Goal: Information Seeking & Learning: Learn about a topic

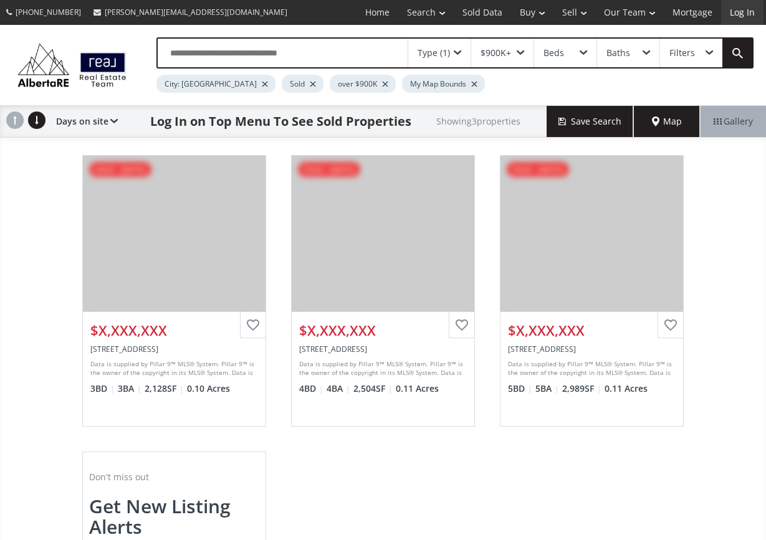
click at [735, 12] on link "Log In" at bounding box center [742, 12] width 42 height 25
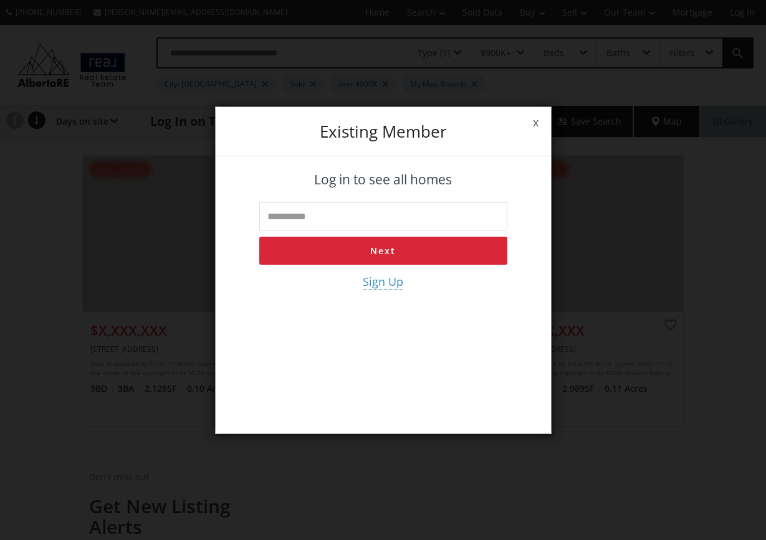
click at [420, 214] on input "text" at bounding box center [383, 216] width 248 height 28
type input "**********"
click at [402, 252] on button "Next" at bounding box center [383, 251] width 248 height 28
click at [391, 215] on input "tel" at bounding box center [383, 216] width 248 height 28
type input "**********"
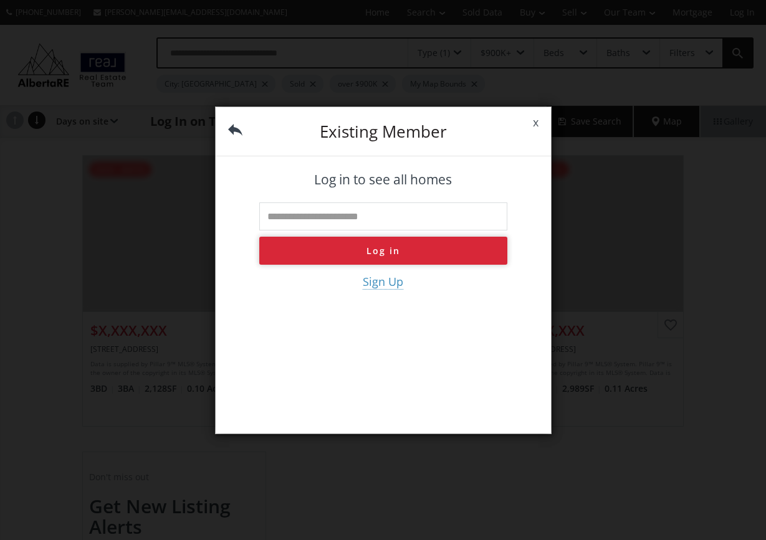
type input "**********"
click at [368, 251] on button "Log in" at bounding box center [383, 251] width 248 height 28
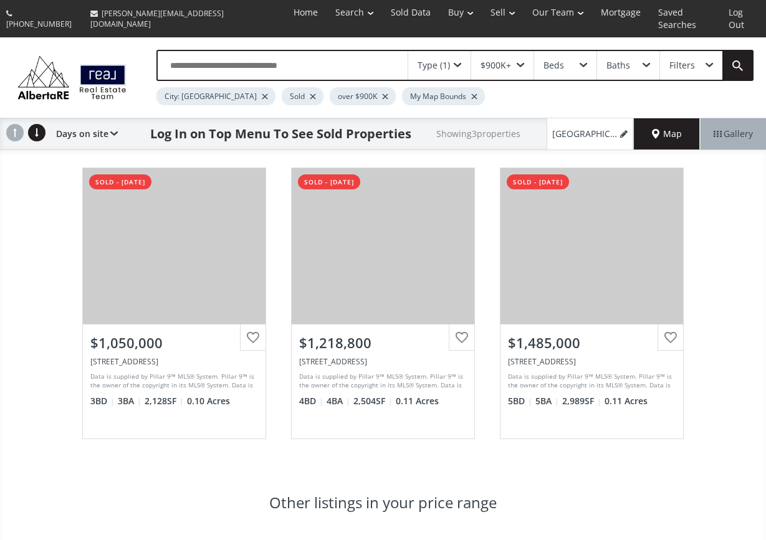
click at [665, 129] on div "Map" at bounding box center [667, 133] width 66 height 31
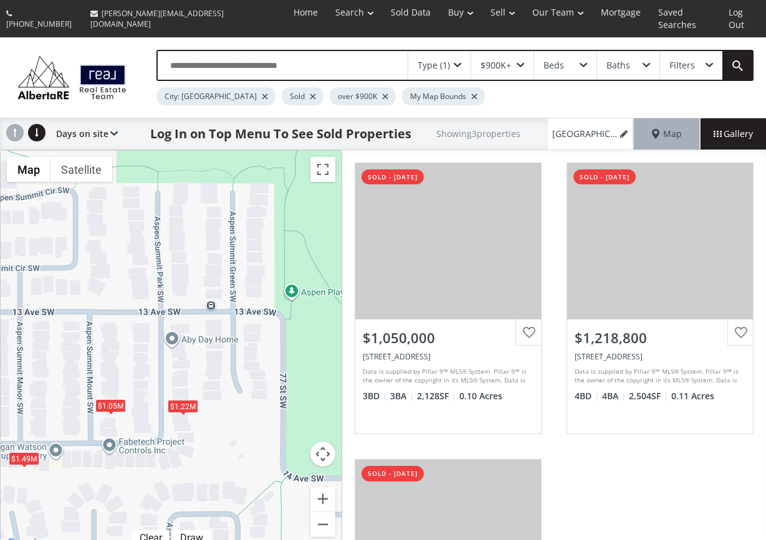
click at [521, 63] on span at bounding box center [519, 65] width 7 height 5
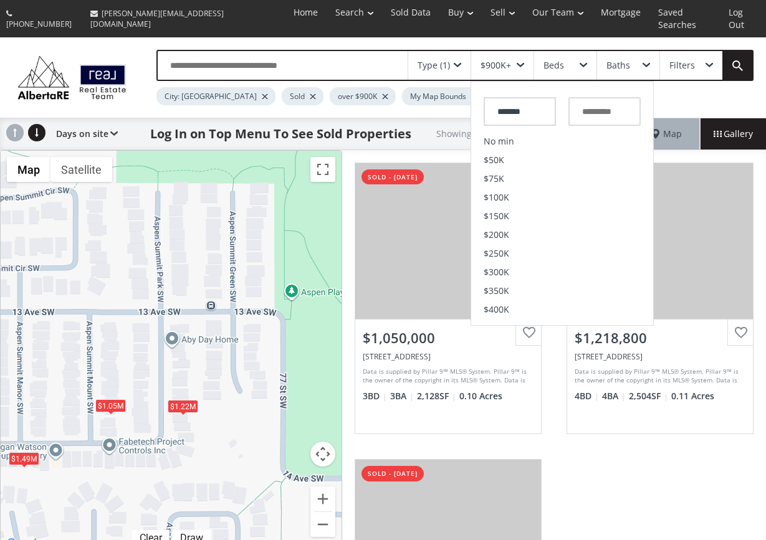
click at [334, 308] on div "$1.05M $1.22M $1.49M" at bounding box center [171, 351] width 341 height 401
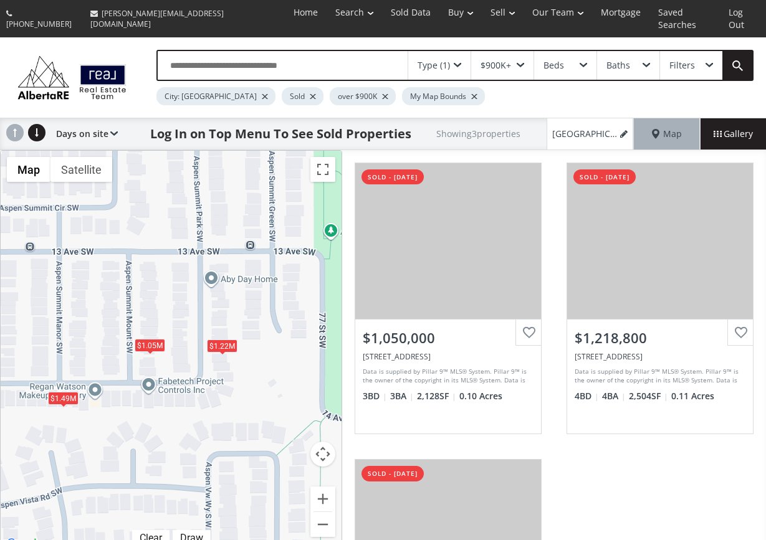
drag, startPoint x: 245, startPoint y: 451, endPoint x: 285, endPoint y: 389, distance: 73.1
click at [285, 389] on div "$1.05M $1.22M $1.49M" at bounding box center [171, 351] width 341 height 401
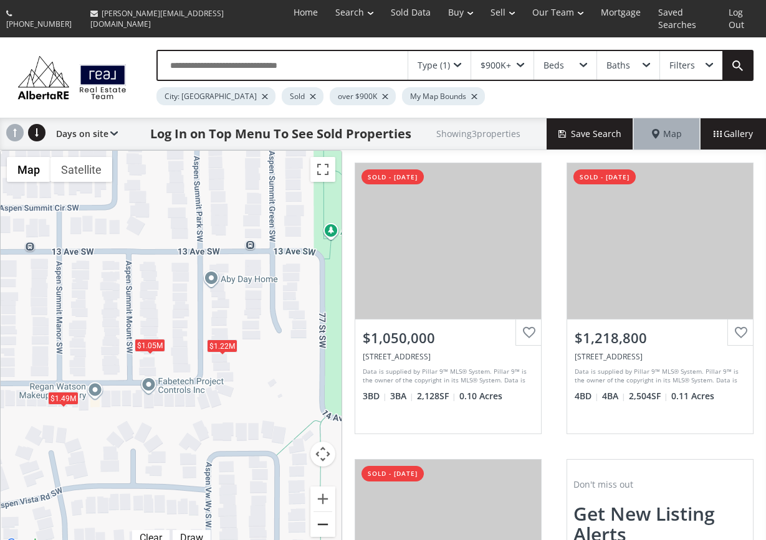
click at [320, 512] on button "Zoom out" at bounding box center [322, 524] width 25 height 25
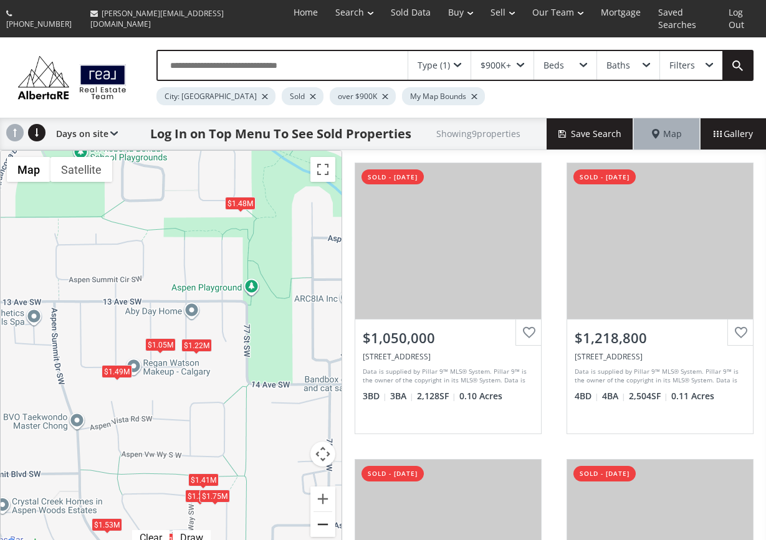
click at [320, 512] on button "Zoom out" at bounding box center [322, 524] width 25 height 25
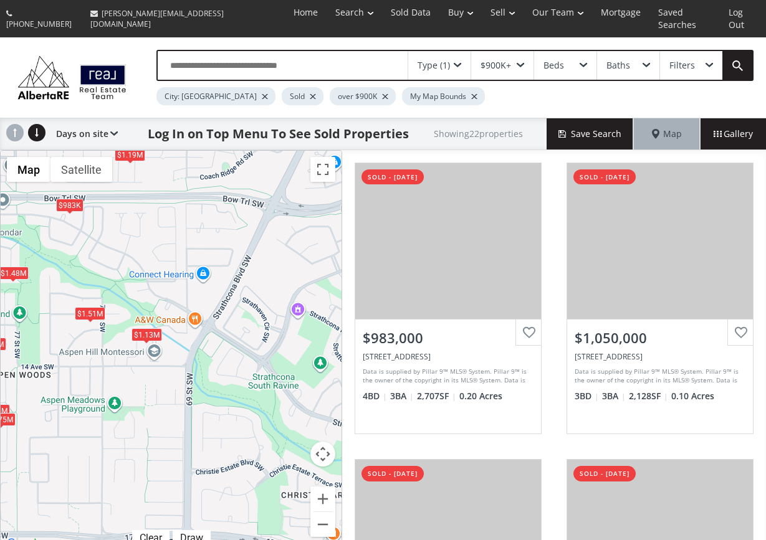
drag, startPoint x: 310, startPoint y: 344, endPoint x: 116, endPoint y: 347, distance: 193.7
click at [116, 344] on div "$983K $1.05M $1.03M $928K $1.22M $1.3M $1.2M $971K $1.37M $1.91M $1.03M $1.62M …" at bounding box center [171, 351] width 341 height 401
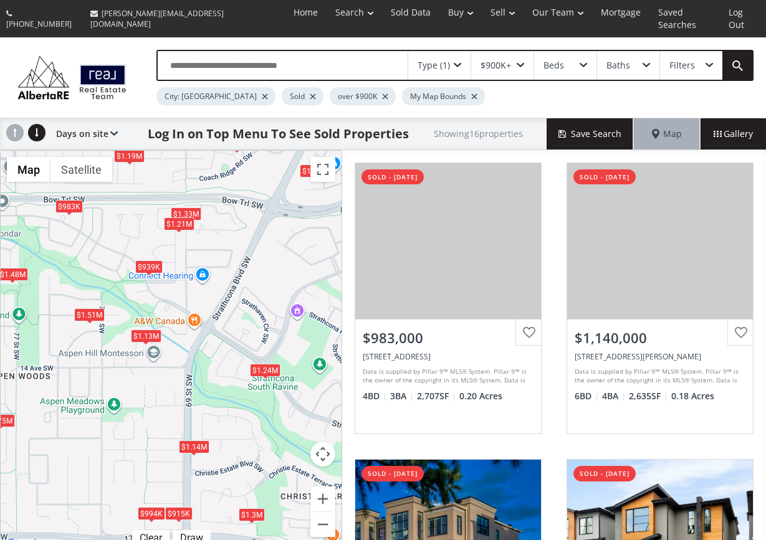
click at [88, 308] on div "$1.51M" at bounding box center [89, 314] width 31 height 13
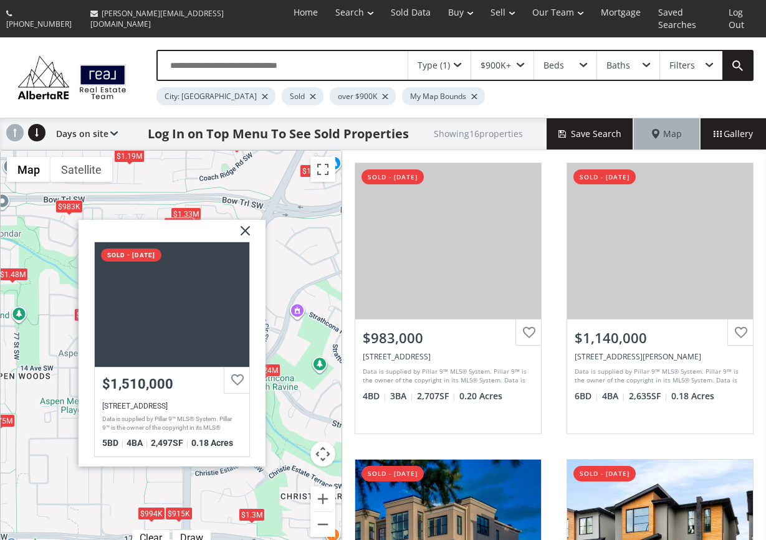
click at [246, 220] on img at bounding box center [240, 235] width 31 height 31
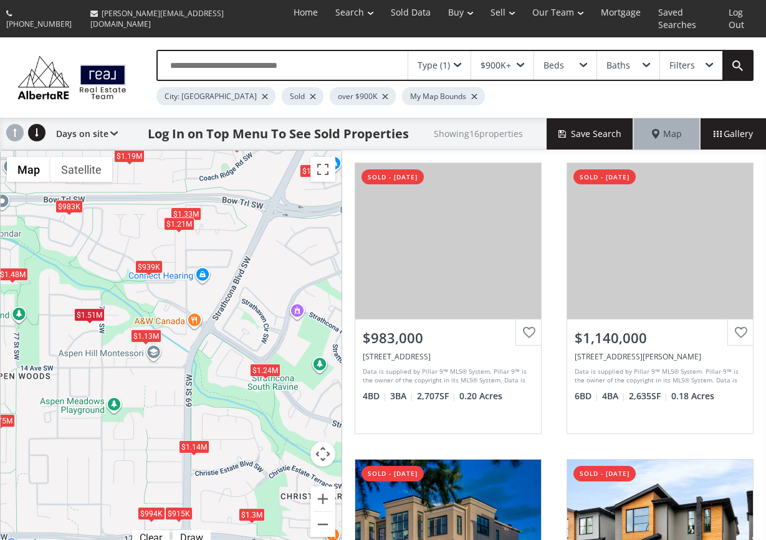
click at [265, 364] on div "$1.24M" at bounding box center [265, 370] width 31 height 13
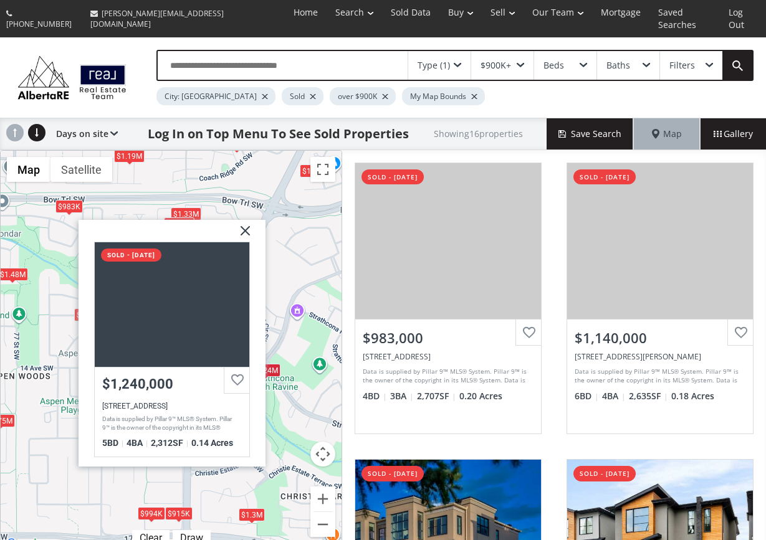
click at [245, 220] on img at bounding box center [240, 235] width 31 height 31
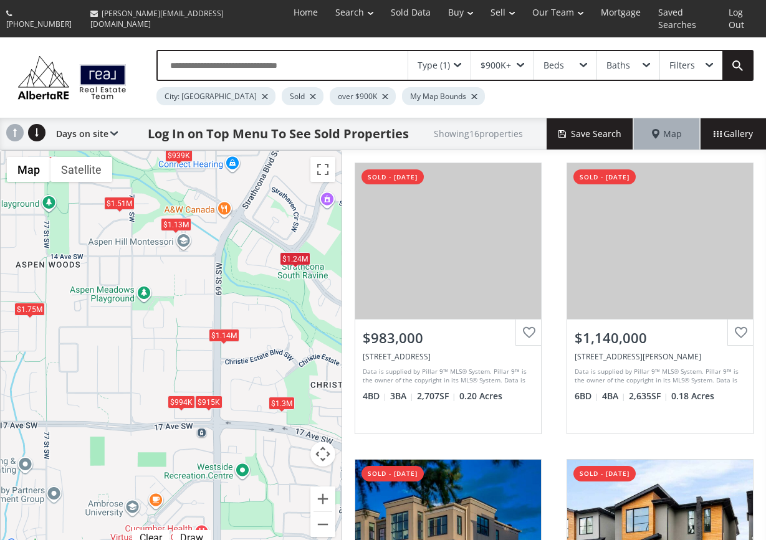
drag, startPoint x: 80, startPoint y: 501, endPoint x: 110, endPoint y: 387, distance: 117.9
click at [110, 387] on div "$983K $1.14M $994K $1.33M $913K $1.21M $939K $1.19M $1.13M $1.48M $1.75M $1.24M…" at bounding box center [171, 351] width 341 height 401
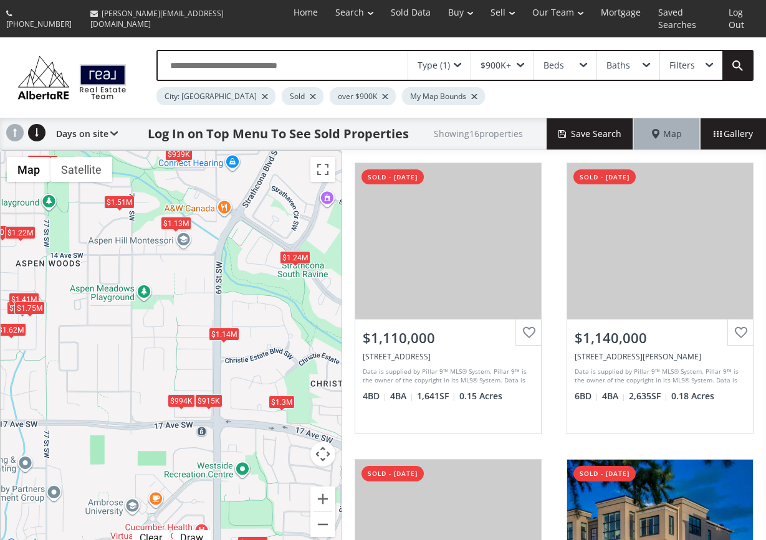
click at [176, 217] on div "$1.13M" at bounding box center [175, 223] width 31 height 13
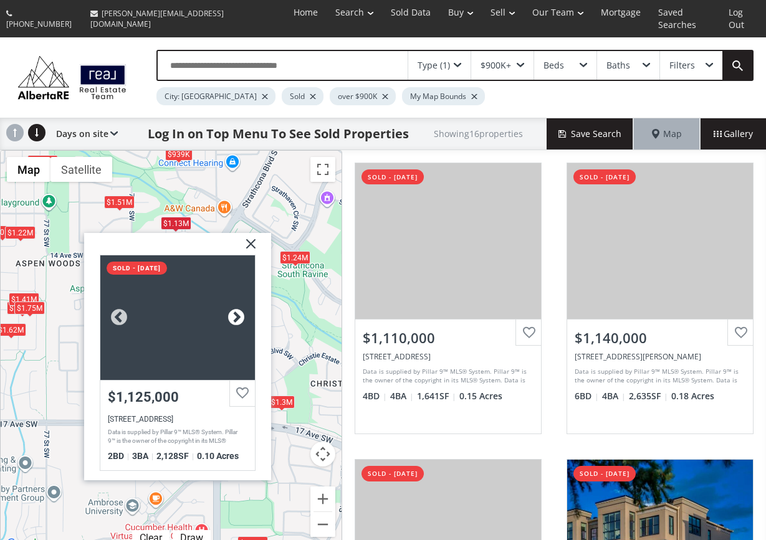
click at [235, 308] on div at bounding box center [235, 317] width 19 height 19
click at [251, 233] on img at bounding box center [245, 248] width 31 height 31
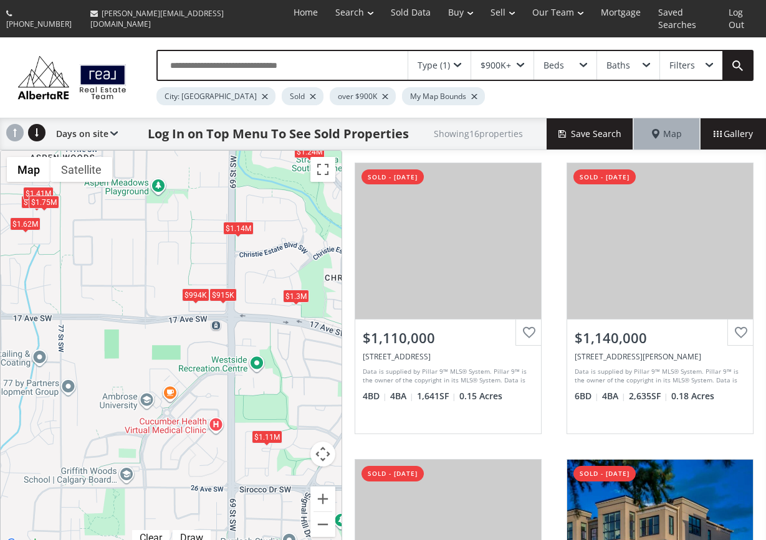
drag, startPoint x: 100, startPoint y: 464, endPoint x: 113, endPoint y: 357, distance: 107.9
click at [114, 357] on div "$1.11M $1.14M $1.05M $994K $1.22M $939K $1.37M $1.62M $1.13M $1.41M $1.48M $1.7…" at bounding box center [171, 351] width 341 height 401
drag, startPoint x: 192, startPoint y: 500, endPoint x: 181, endPoint y: 346, distance: 153.7
click at [181, 346] on div "← Move left → Move right ↑ Move up ↓ Move down + Zoom in - Zoom out Home Jump l…" at bounding box center [171, 351] width 342 height 402
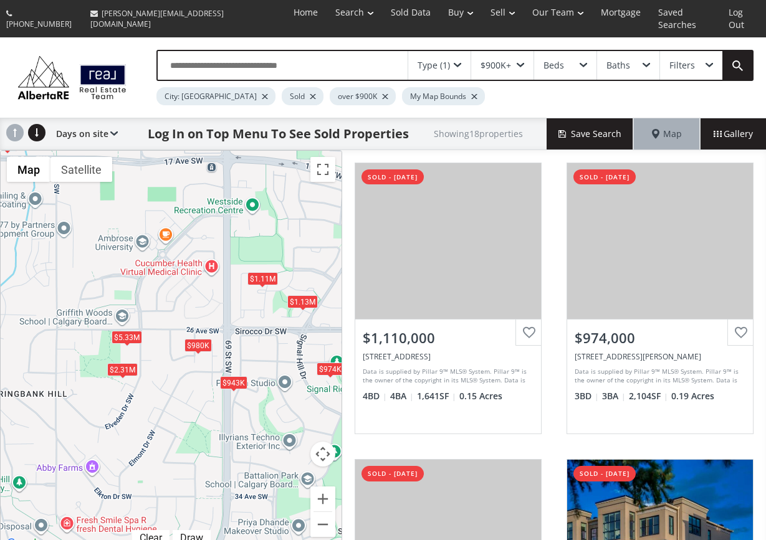
drag, startPoint x: 163, startPoint y: 490, endPoint x: 158, endPoint y: 331, distance: 159.6
click at [158, 330] on div "$1.11M $974K $1.14M $994K $1.3M $980K $1.37M $5.33M $943K $1.62M $1.13M $1.41M …" at bounding box center [171, 351] width 341 height 401
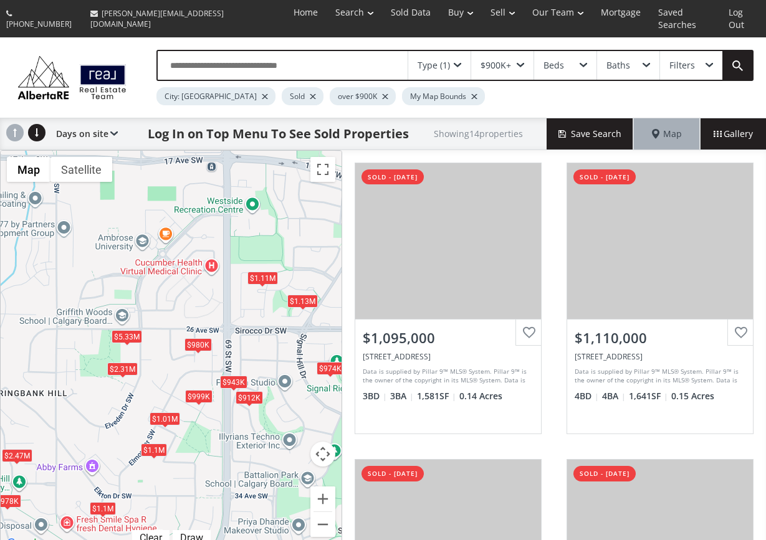
click at [198, 338] on div "$980K" at bounding box center [197, 344] width 27 height 13
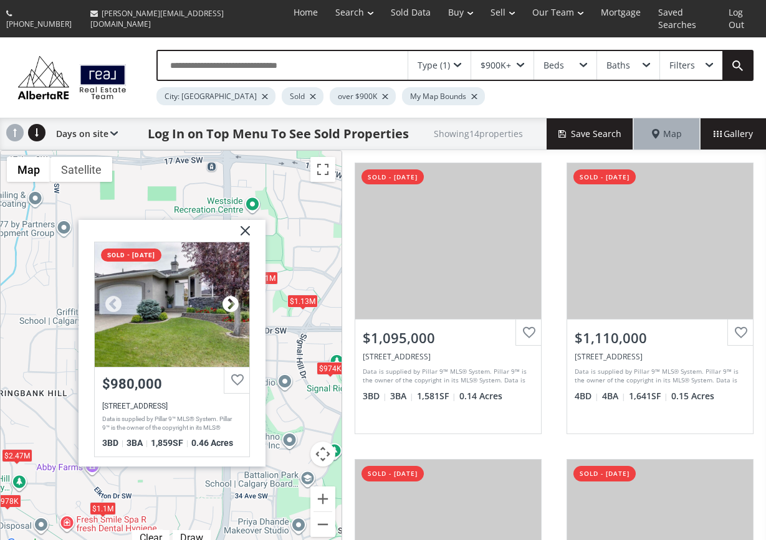
click at [234, 295] on div at bounding box center [230, 304] width 19 height 19
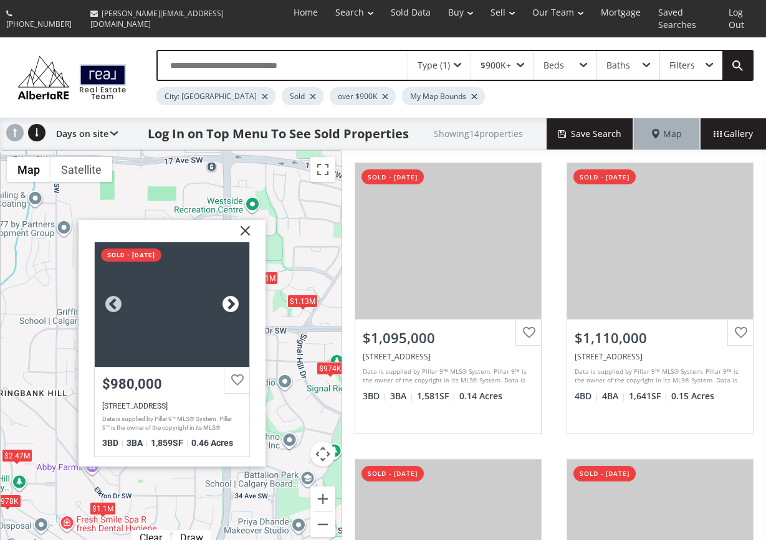
click at [234, 295] on div at bounding box center [230, 304] width 19 height 19
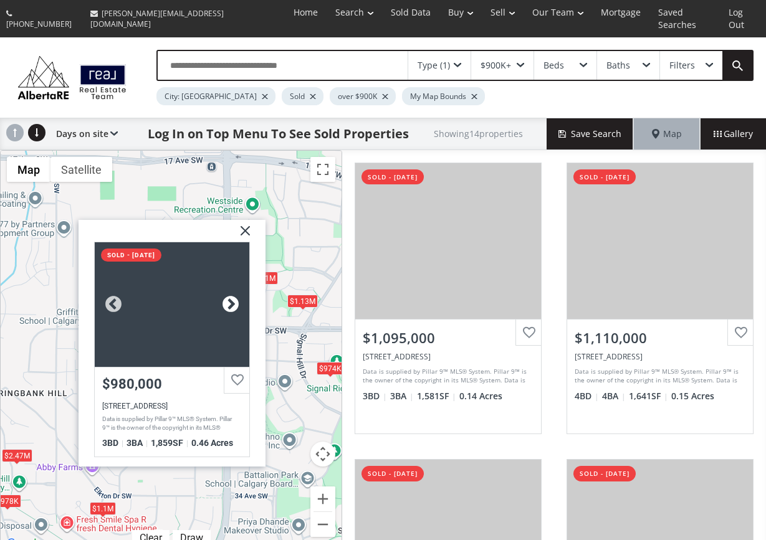
click at [234, 295] on div at bounding box center [230, 304] width 19 height 19
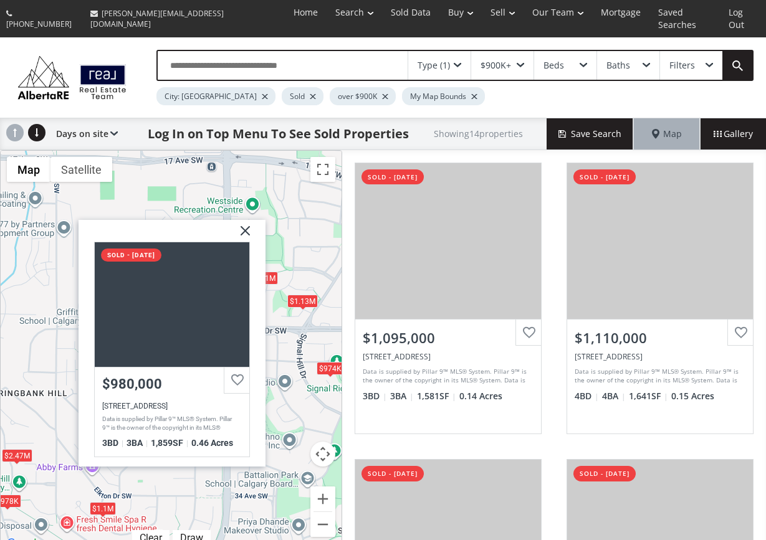
click at [245, 221] on img at bounding box center [240, 235] width 31 height 31
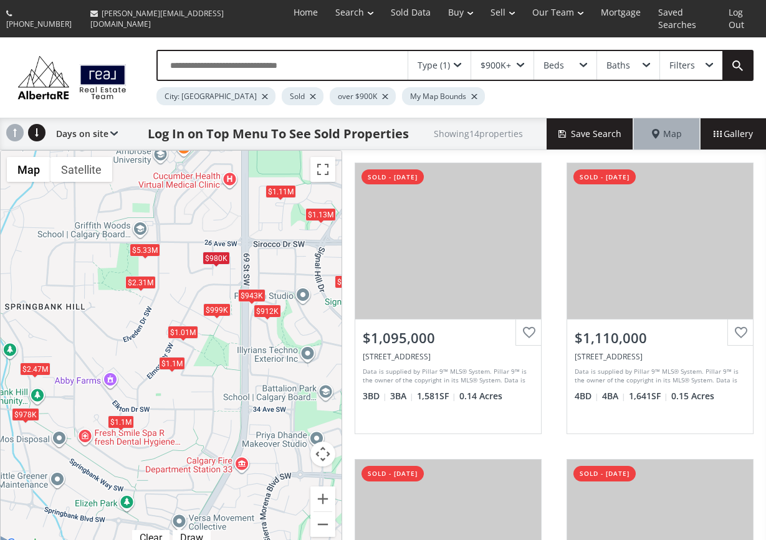
drag, startPoint x: 110, startPoint y: 437, endPoint x: 131, endPoint y: 340, distance: 98.9
click at [131, 340] on div "$1.1M $1.11M $974K $912K $1.01M $980K $5.33M $943K $1.1M $1.13M $2.47M $978K $9…" at bounding box center [171, 351] width 341 height 401
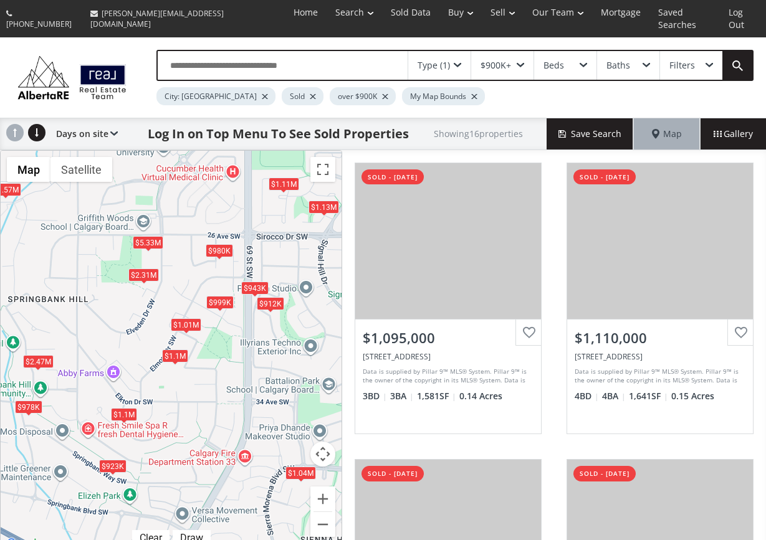
click at [188, 318] on div "$1.01M" at bounding box center [186, 324] width 31 height 13
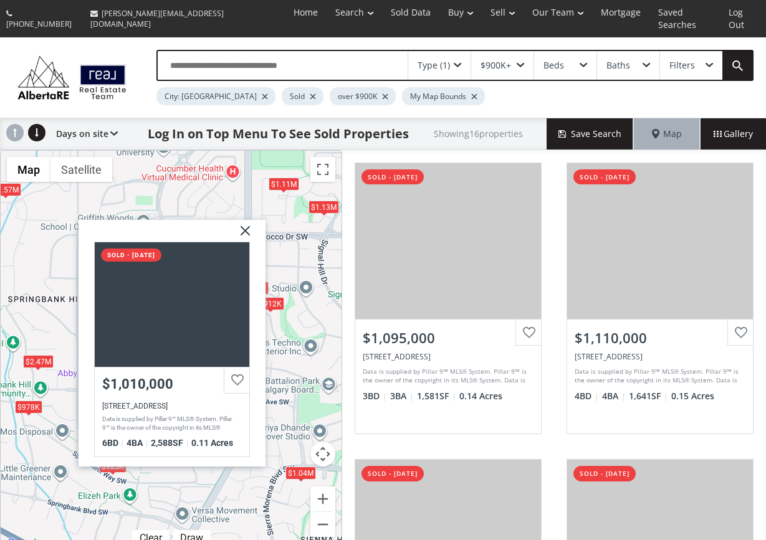
click at [245, 220] on img at bounding box center [240, 235] width 31 height 31
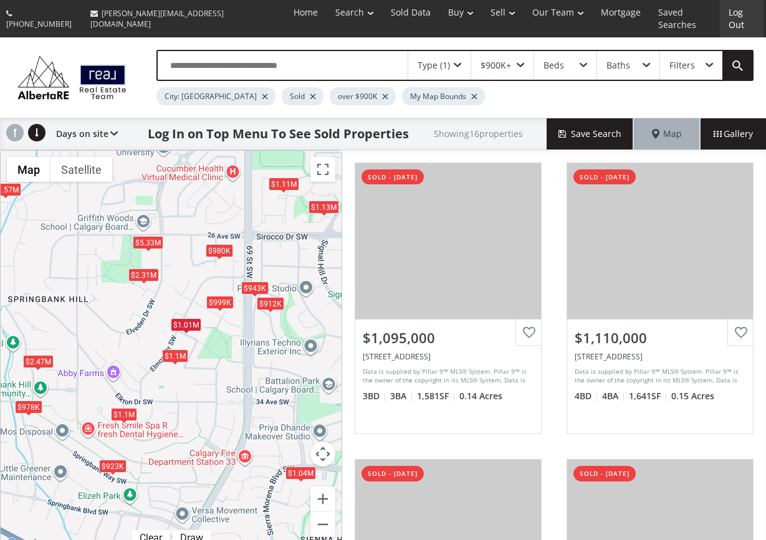
click at [744, 12] on link "Log Out" at bounding box center [741, 18] width 44 height 37
